Goal: Information Seeking & Learning: Learn about a topic

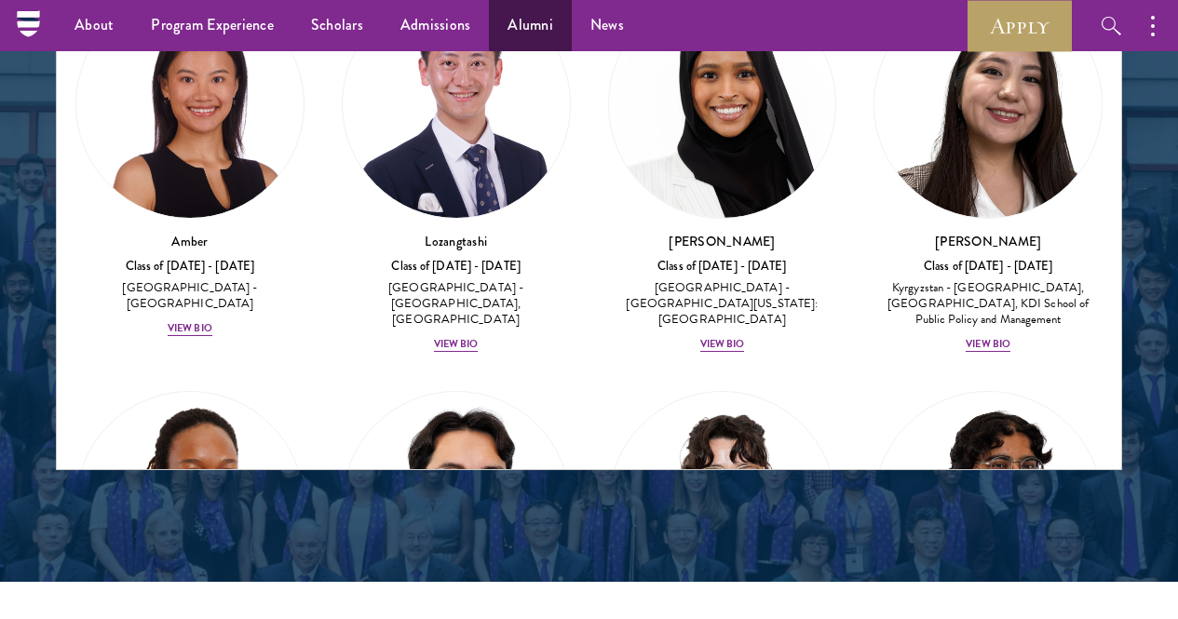
scroll to position [1311, 0]
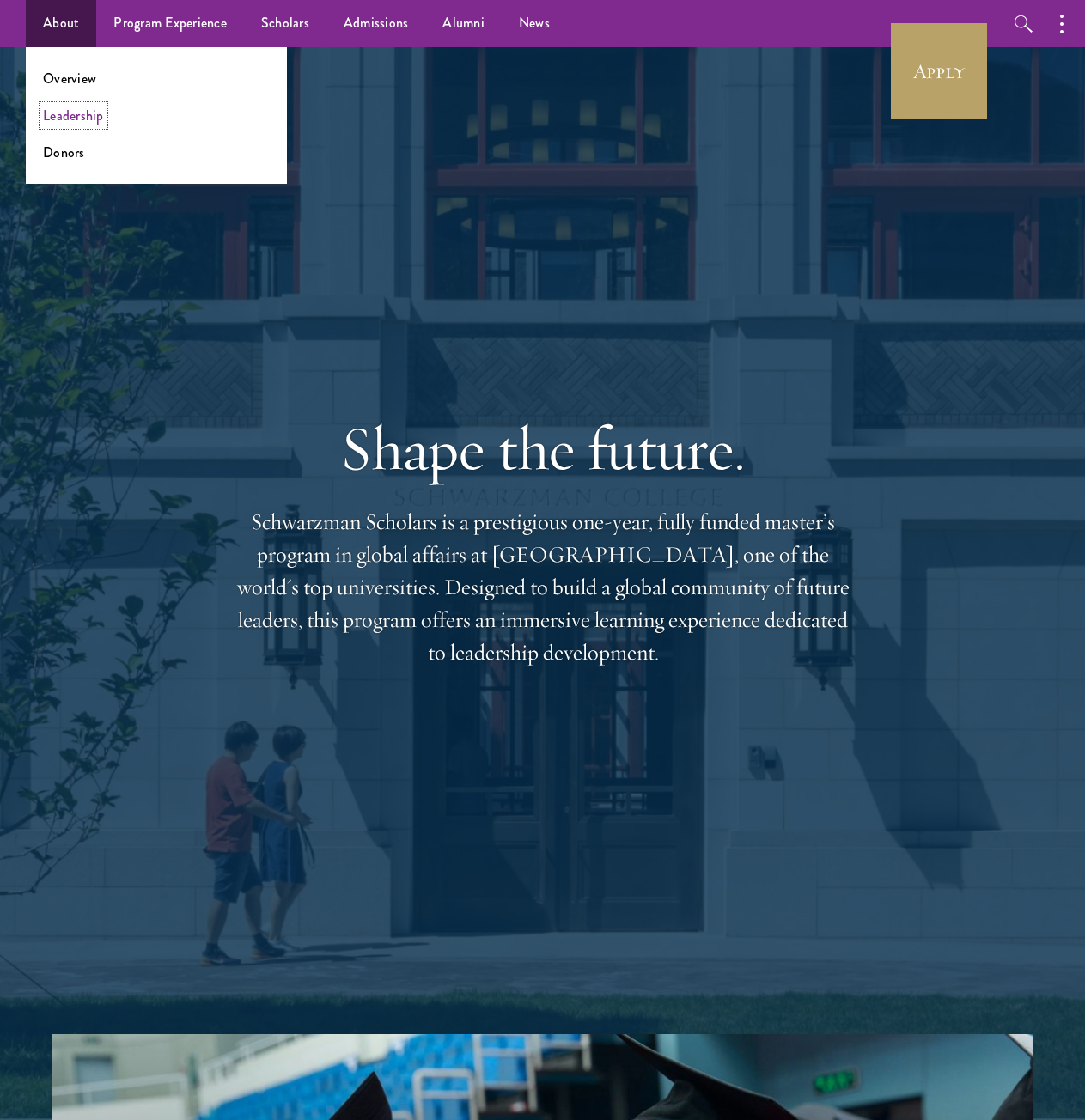
click at [71, 115] on link "Leadership" at bounding box center [74, 115] width 61 height 19
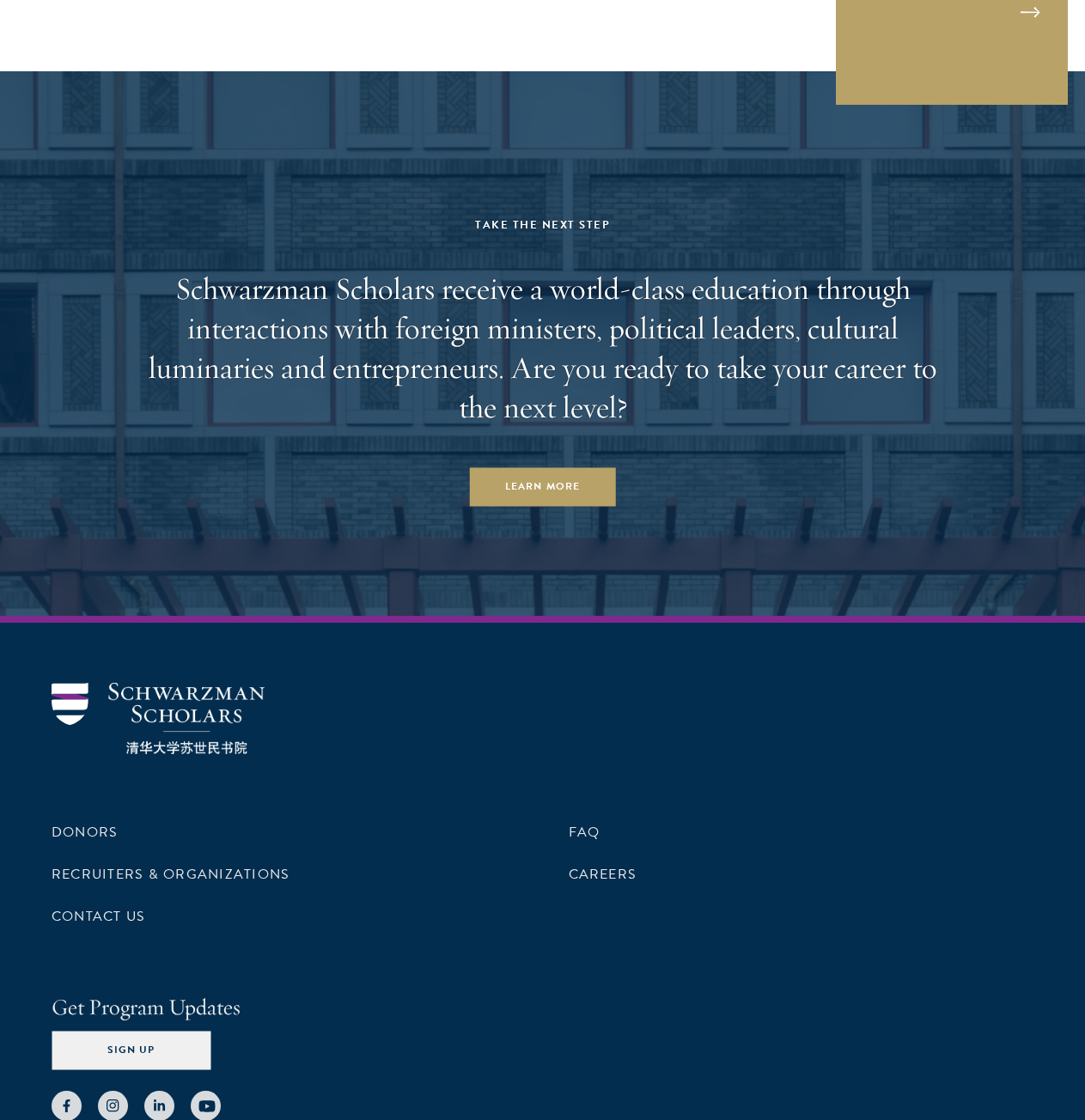
scroll to position [5470, 0]
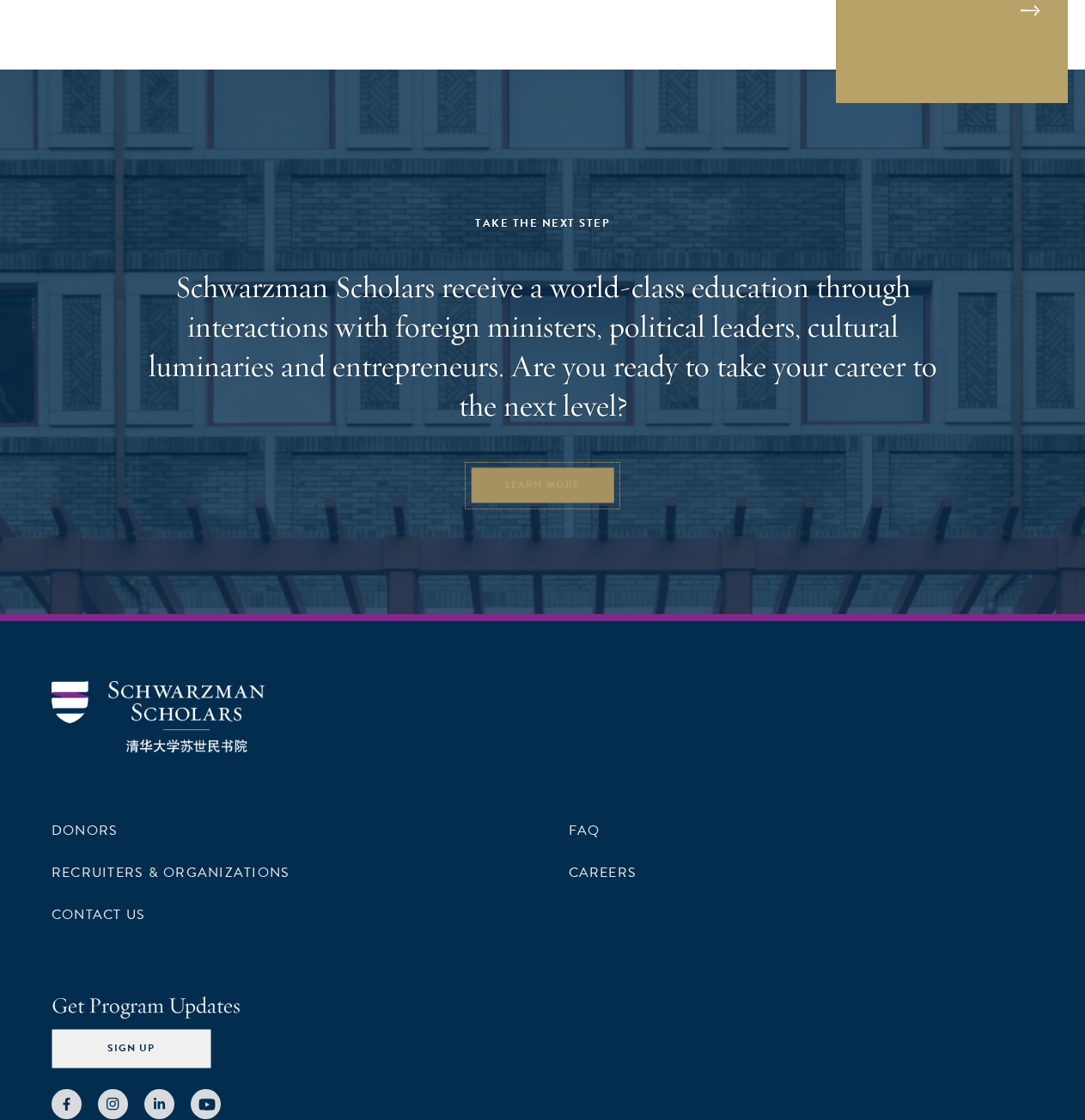
click at [523, 467] on link "Learn More" at bounding box center [542, 486] width 147 height 39
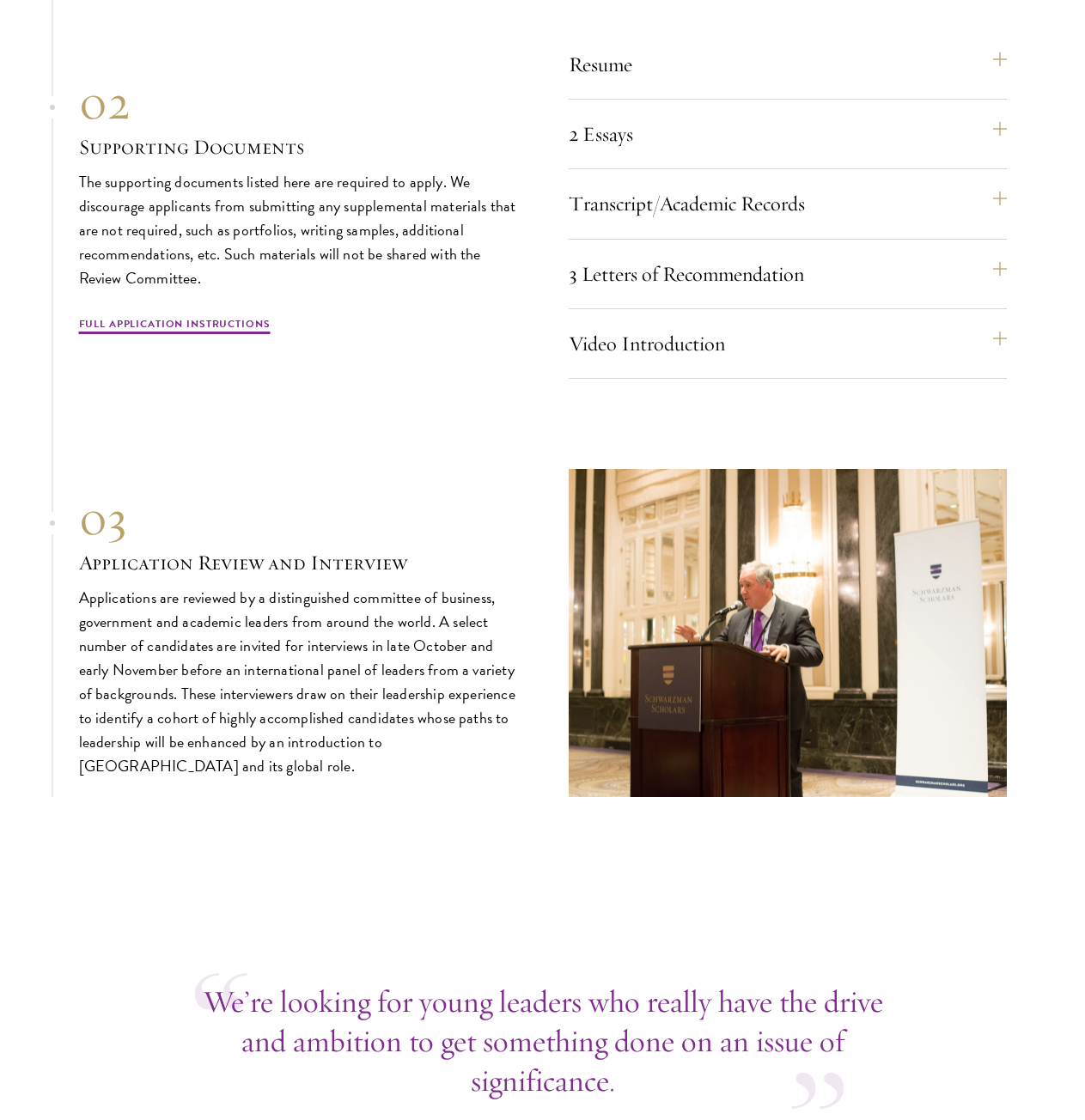
scroll to position [5499, 0]
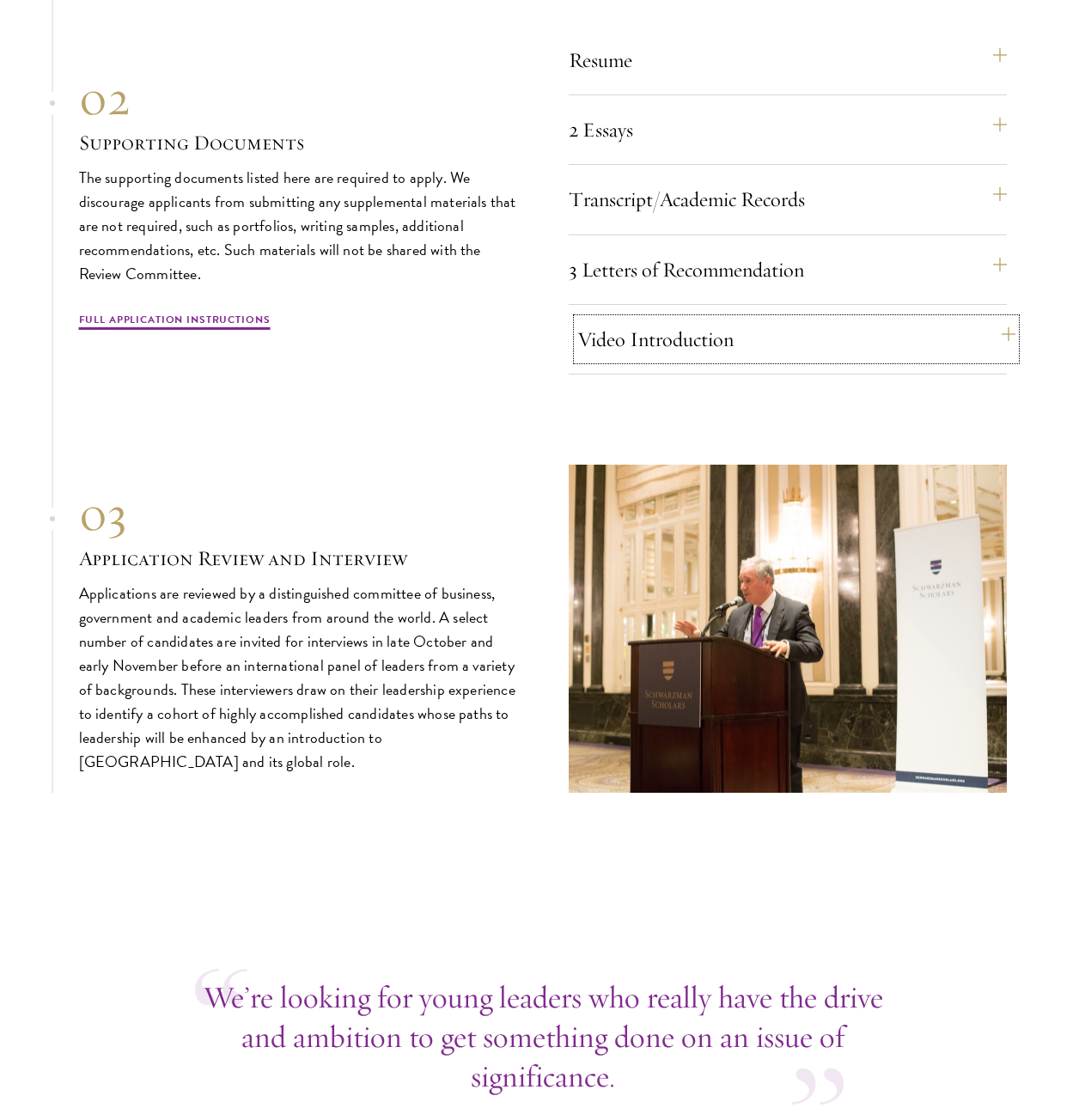
click at [644, 351] on button "Video Introduction" at bounding box center [796, 340] width 438 height 42
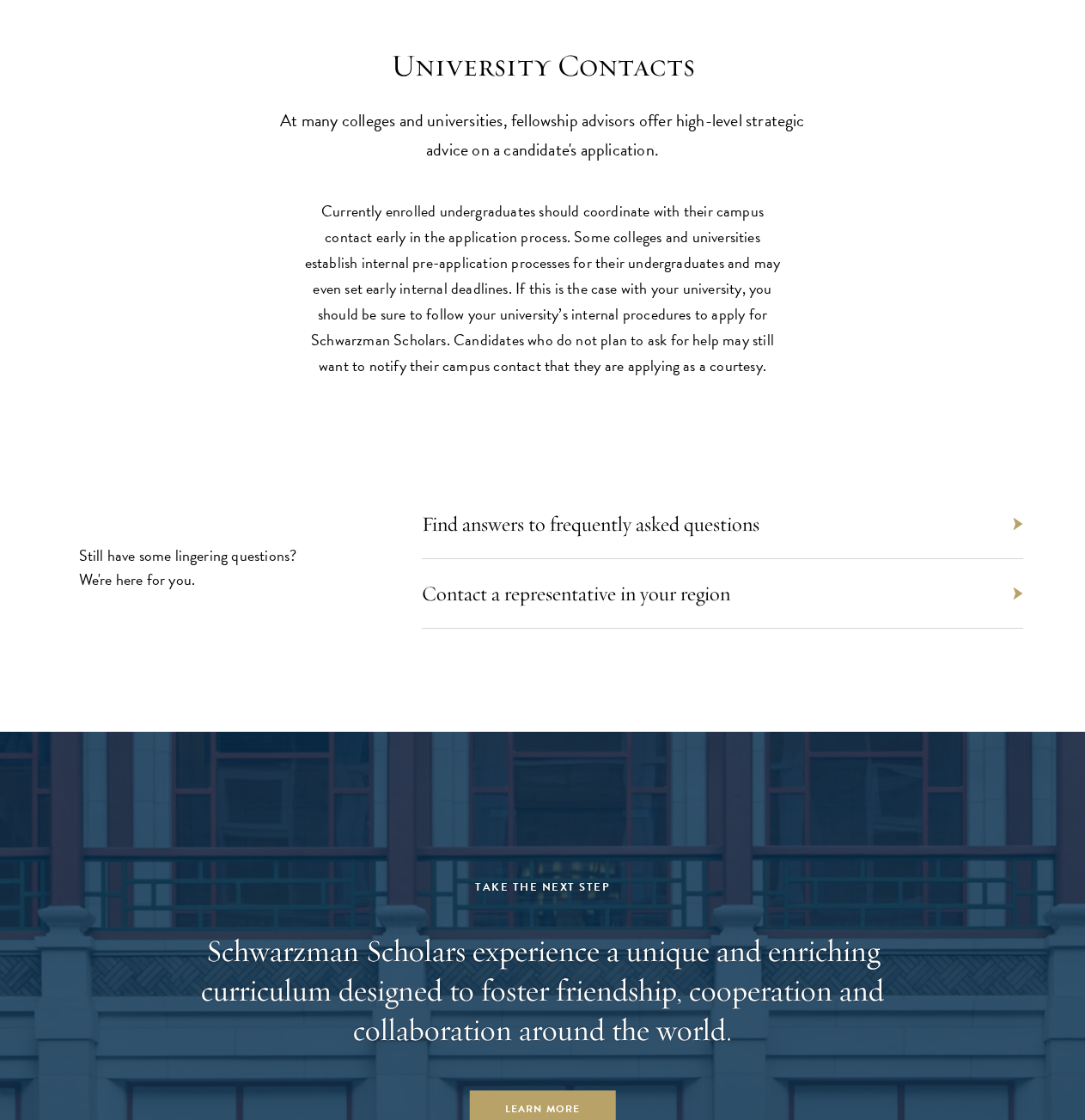
scroll to position [7646, 0]
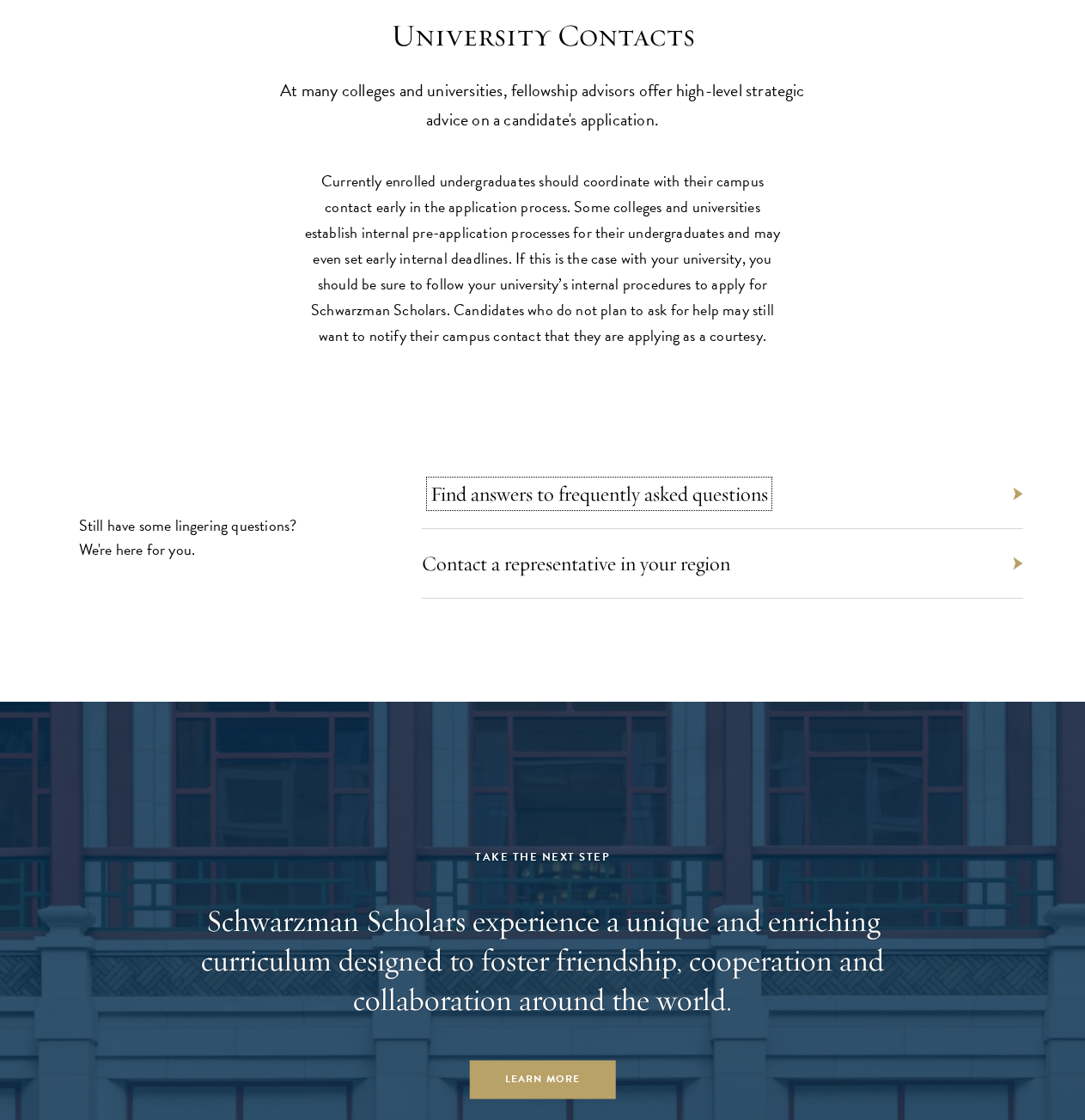
click at [549, 506] on link "Find answers to frequently asked questions" at bounding box center [600, 494] width 338 height 26
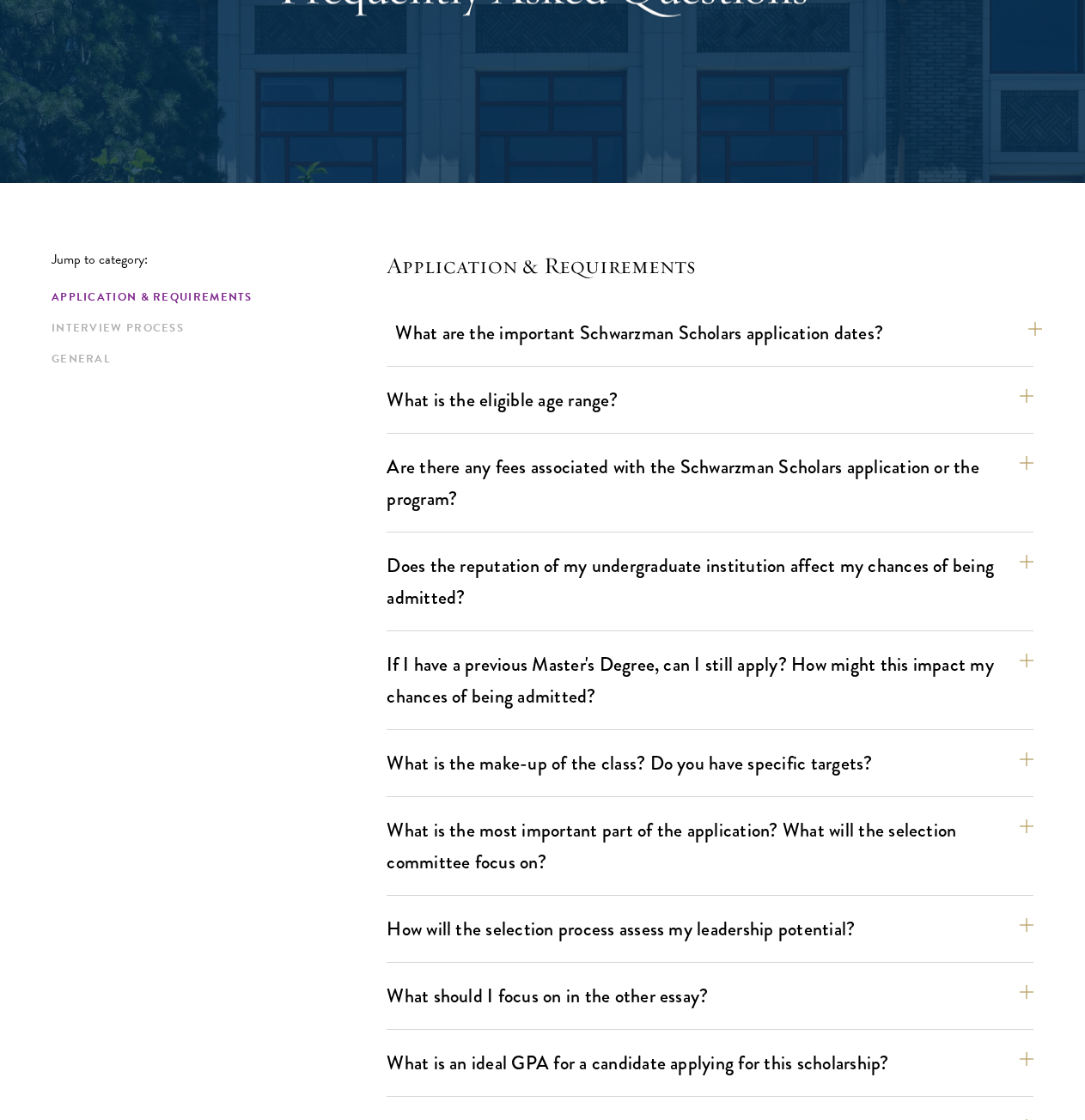
scroll to position [257, 0]
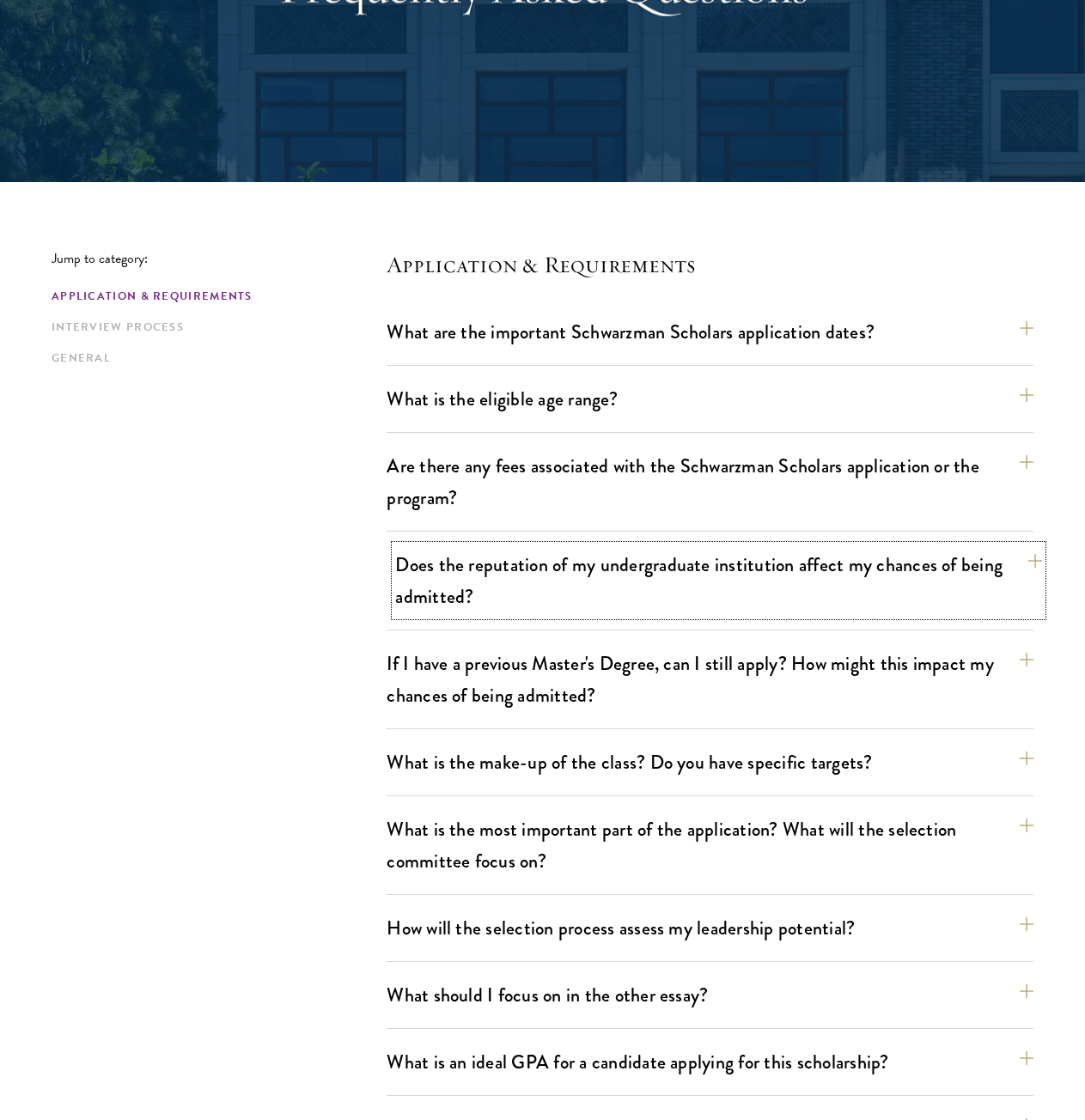
click at [521, 567] on button "Does the reputation of my undergraduate institution affect my chances of being …" at bounding box center [718, 580] width 647 height 70
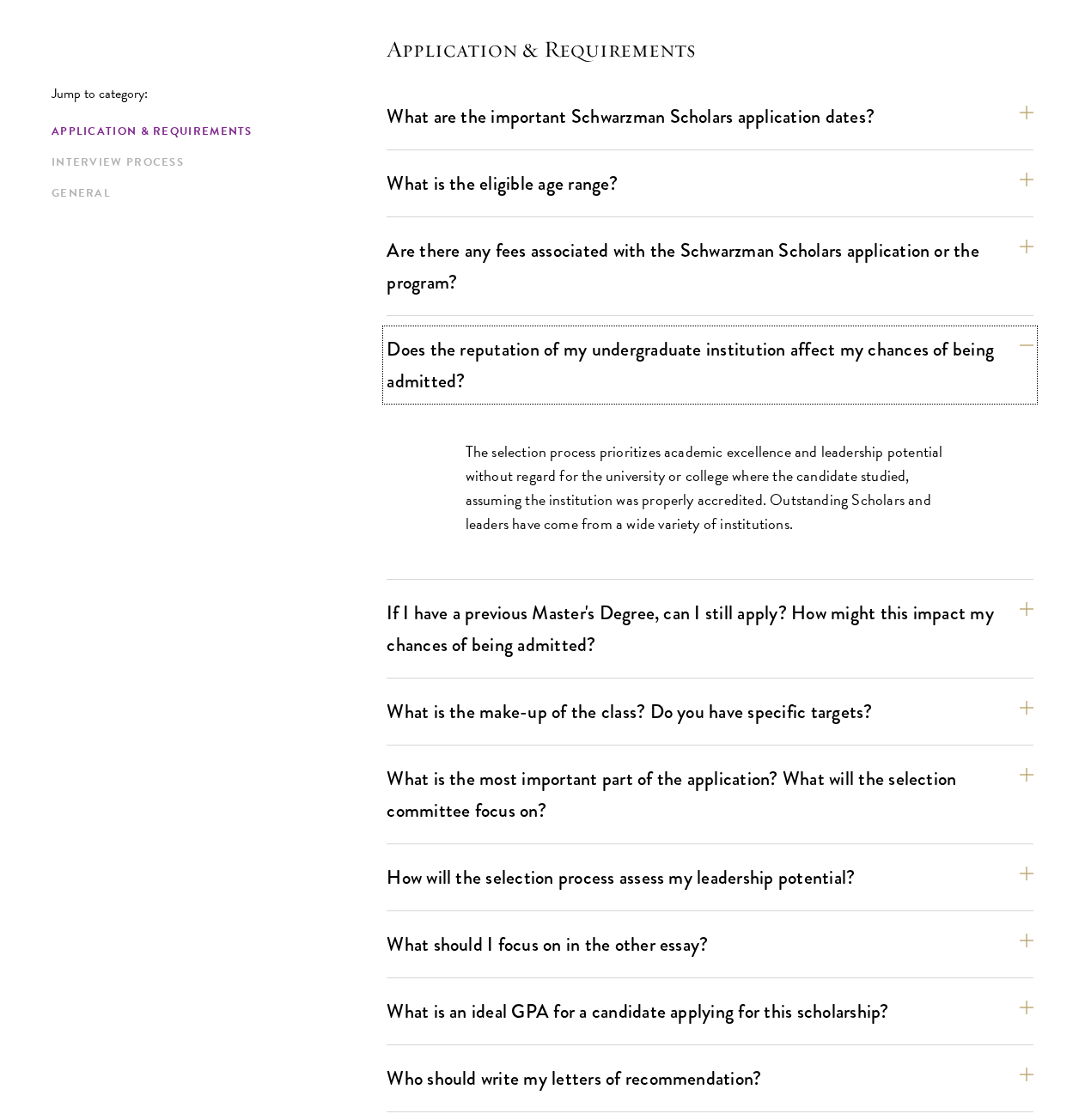
scroll to position [516, 0]
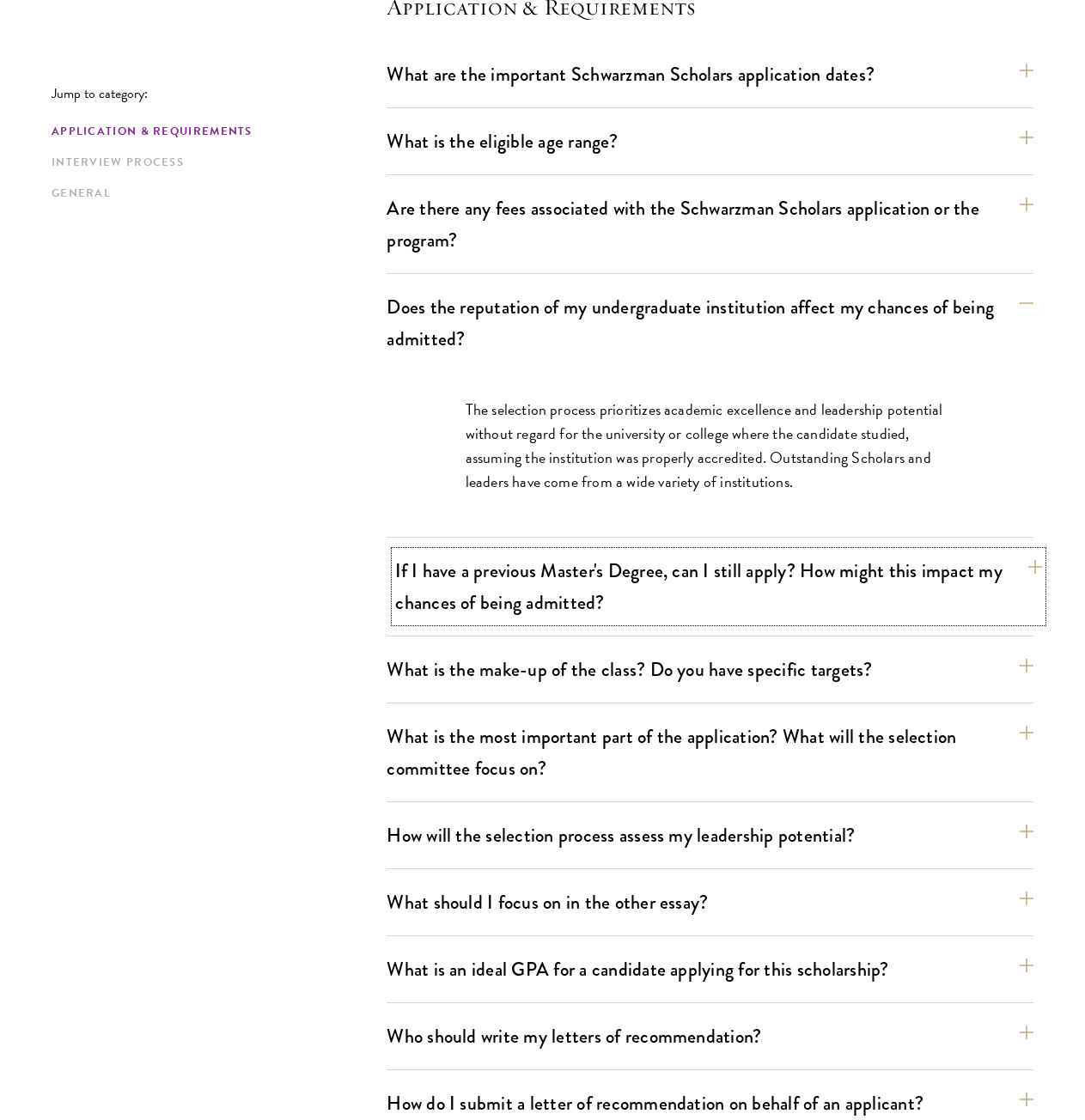
click at [519, 569] on button "If I have a previous Master's Degree, can I still apply? How might this impact …" at bounding box center [718, 587] width 647 height 70
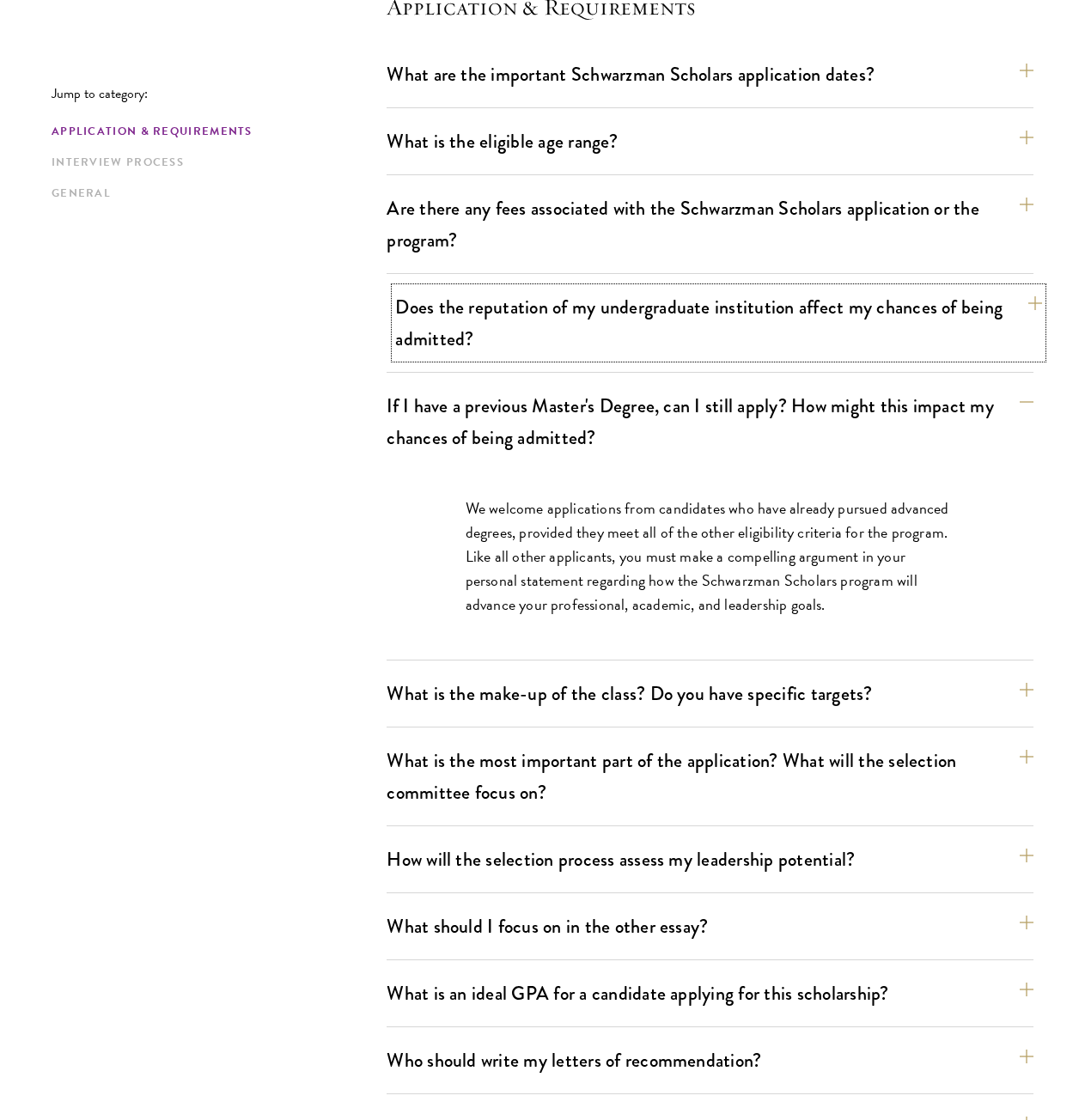
click at [602, 342] on button "Does the reputation of my undergraduate institution affect my chances of being …" at bounding box center [718, 323] width 647 height 70
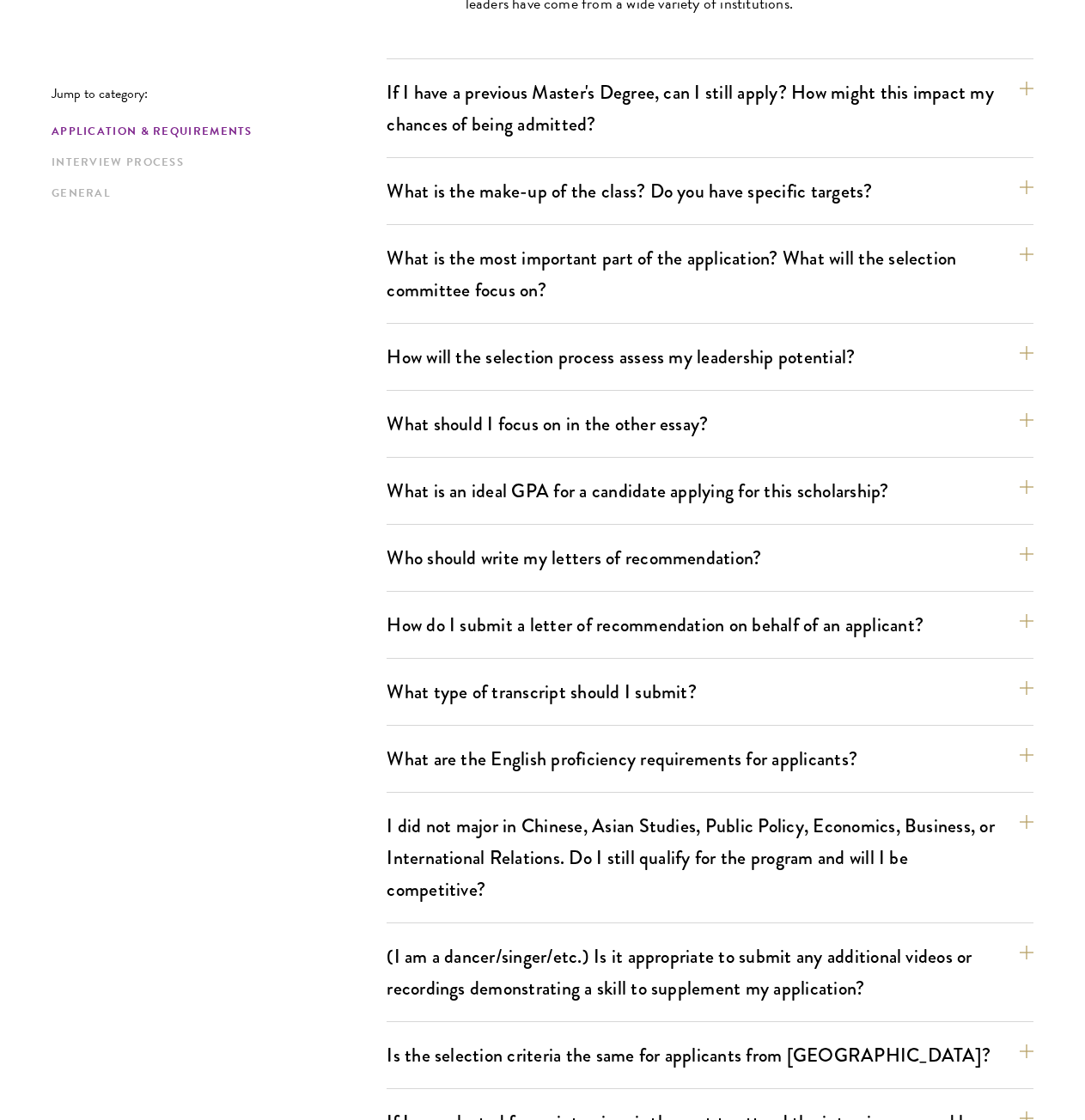
scroll to position [1031, 0]
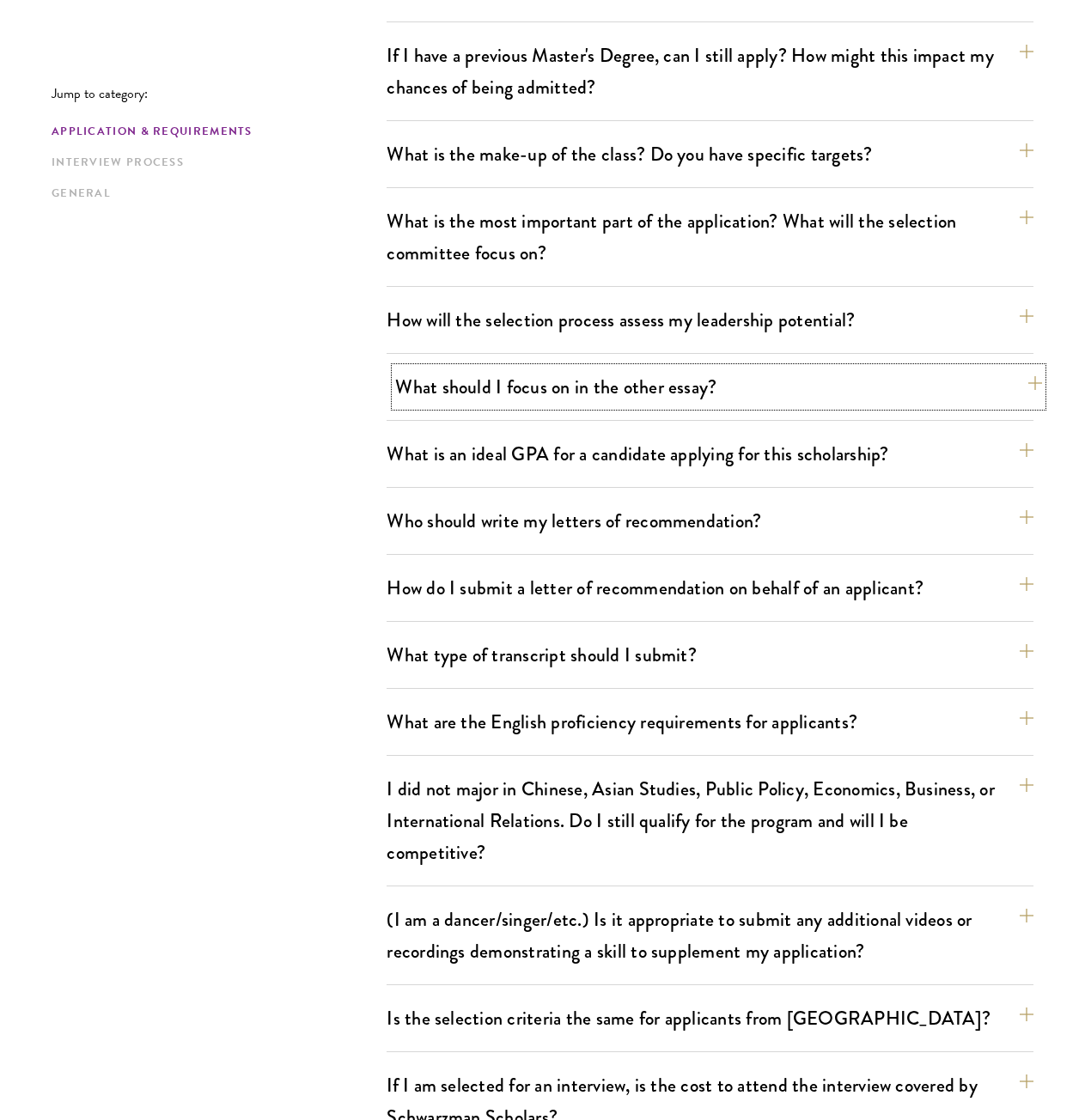
click at [454, 380] on button "What should I focus on in the other essay?" at bounding box center [718, 387] width 647 height 39
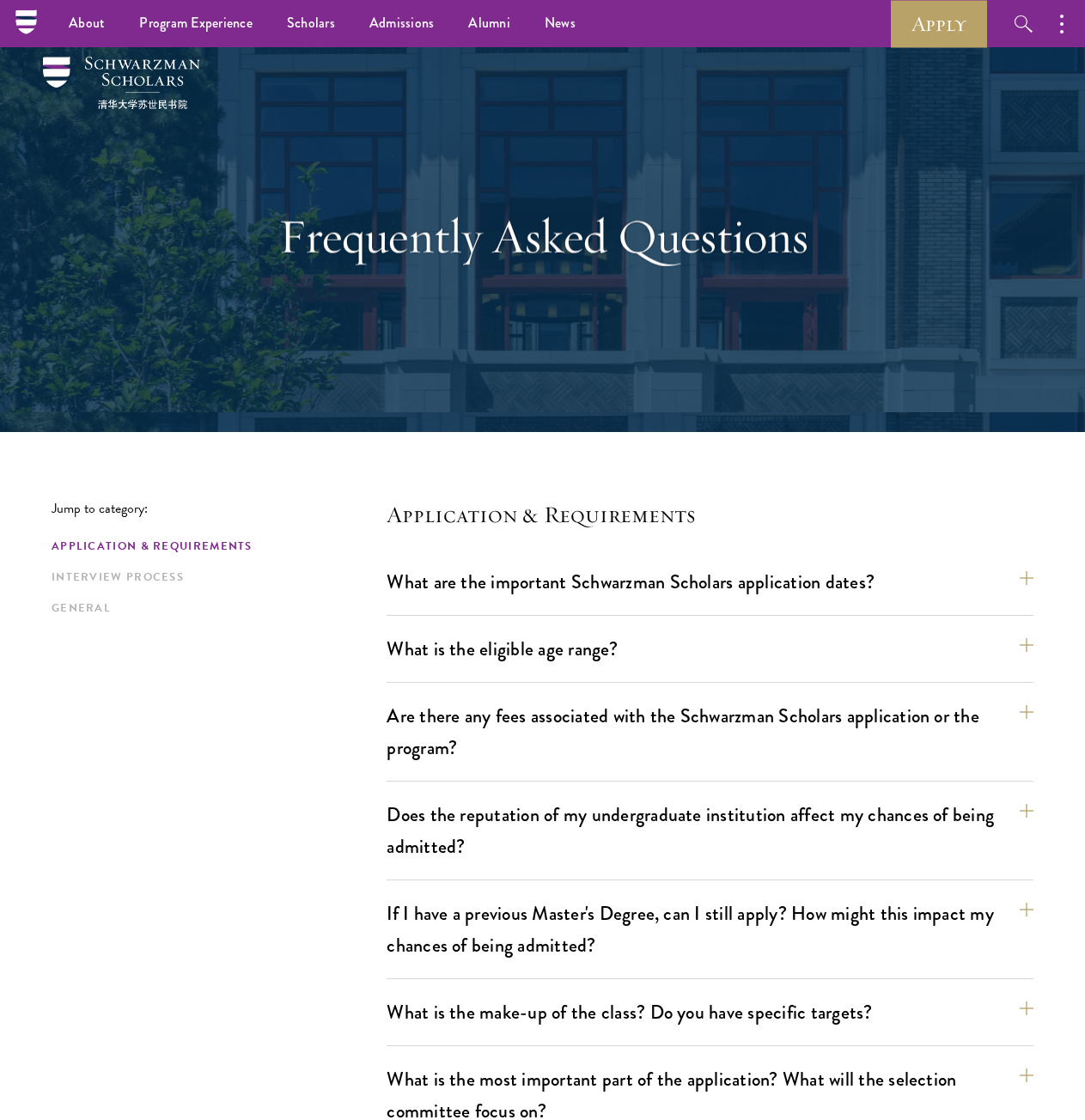
scroll to position [0, 0]
